Goal: Transaction & Acquisition: Purchase product/service

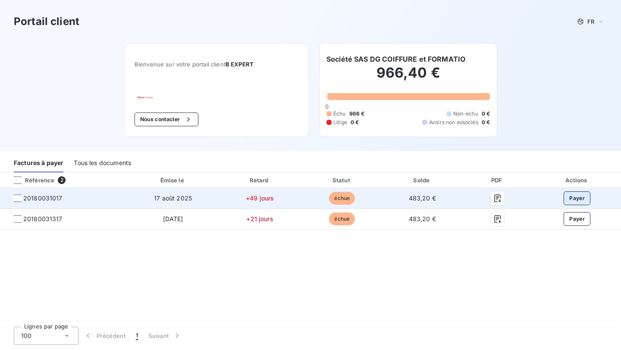
click at [576, 197] on button "Payer" at bounding box center [576, 198] width 27 height 14
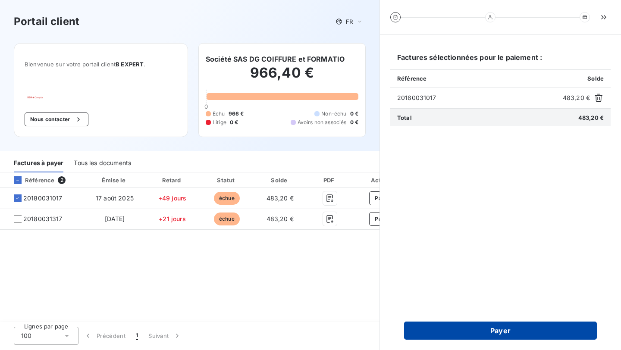
click at [480, 333] on button "Payer" at bounding box center [500, 331] width 193 height 18
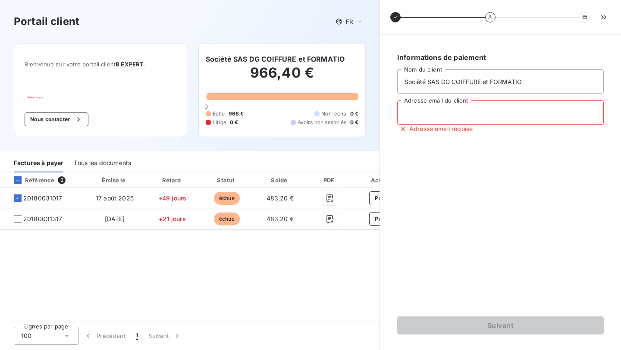
click at [419, 116] on input "Adresse email du client" at bounding box center [500, 112] width 206 height 24
type input "lecoiffeurdupassage@gmail.com"
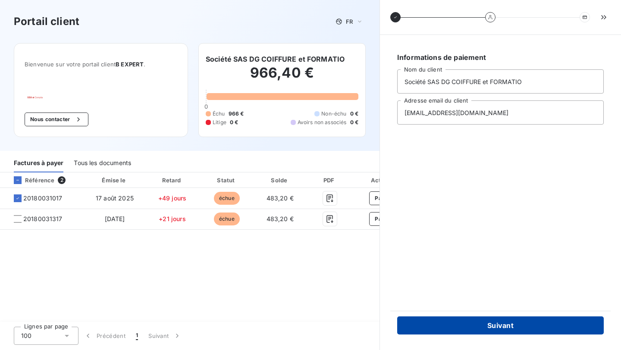
click at [494, 326] on button "Suivant" at bounding box center [500, 325] width 206 height 18
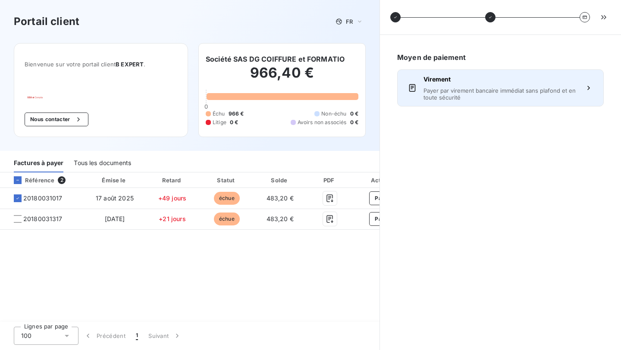
click at [436, 91] on span "Payer par virement bancaire immédiat sans plafond et en toute sécurité" at bounding box center [500, 94] width 154 height 14
